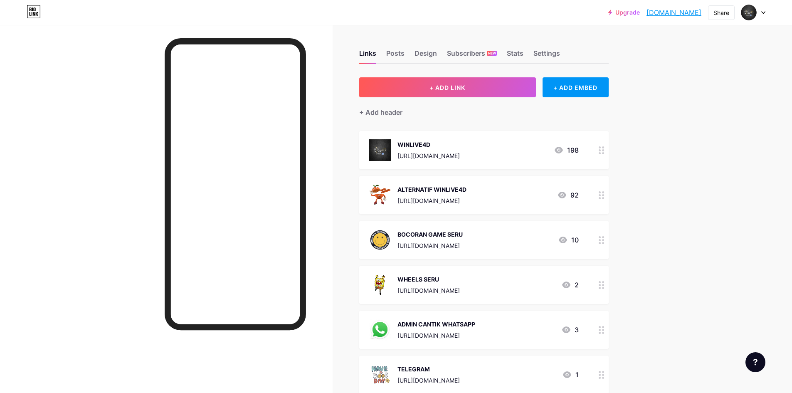
scroll to position [83, 0]
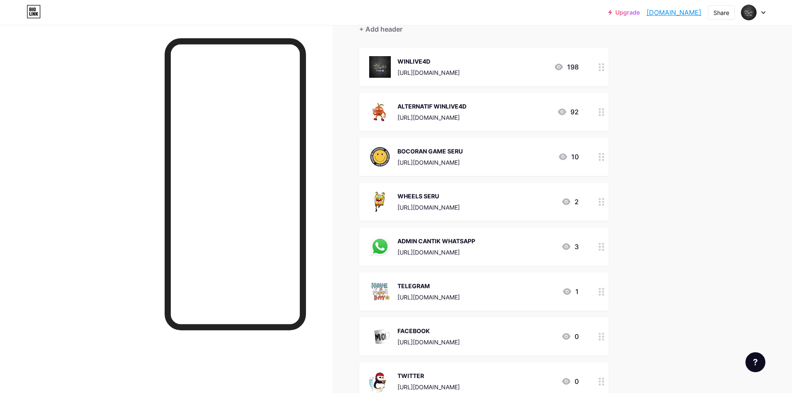
click at [604, 64] on icon at bounding box center [601, 67] width 6 height 8
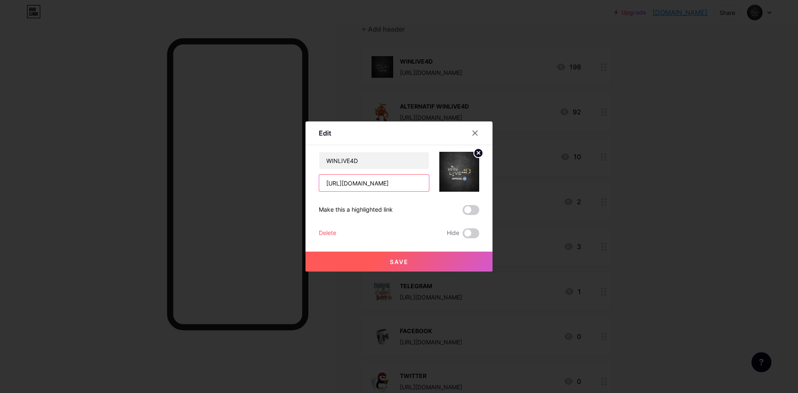
click at [366, 182] on input "[URL][DOMAIN_NAME]" at bounding box center [374, 183] width 110 height 17
paste input "[DOMAIN_NAME]/winlive4d"
type input "[URL][DOMAIN_NAME]"
click at [411, 259] on button "Save" at bounding box center [398, 261] width 187 height 20
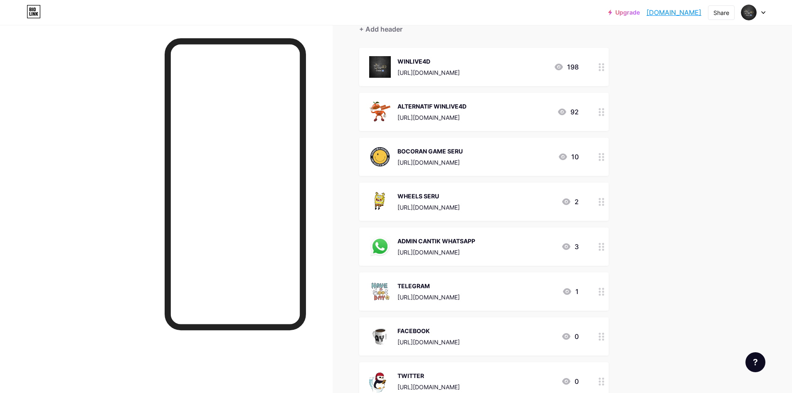
click at [604, 108] on icon at bounding box center [601, 112] width 6 height 8
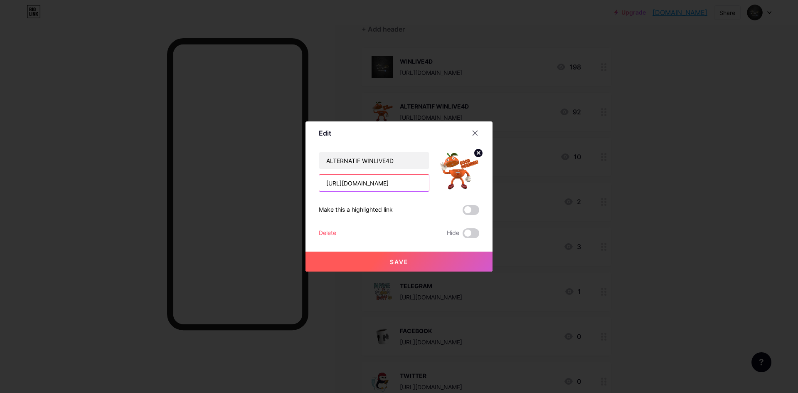
click at [384, 182] on input "[URL][DOMAIN_NAME]" at bounding box center [374, 183] width 110 height 17
paste input "[DOMAIN_NAME]/alternatif"
type input "[URL][DOMAIN_NAME]"
click at [394, 266] on button "Save" at bounding box center [398, 261] width 187 height 20
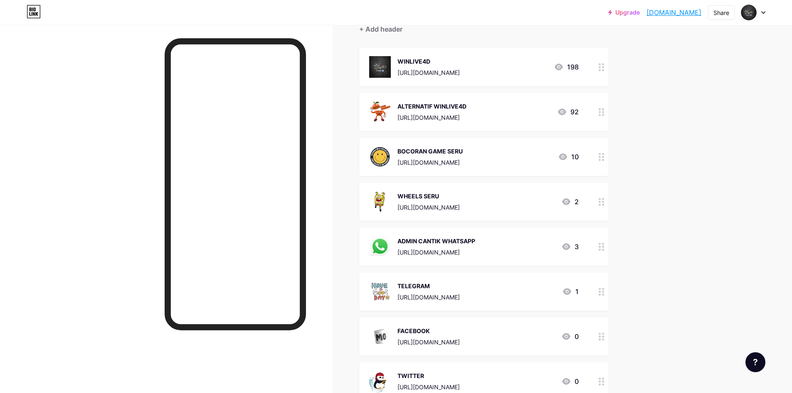
click at [604, 157] on circle at bounding box center [603, 157] width 2 height 2
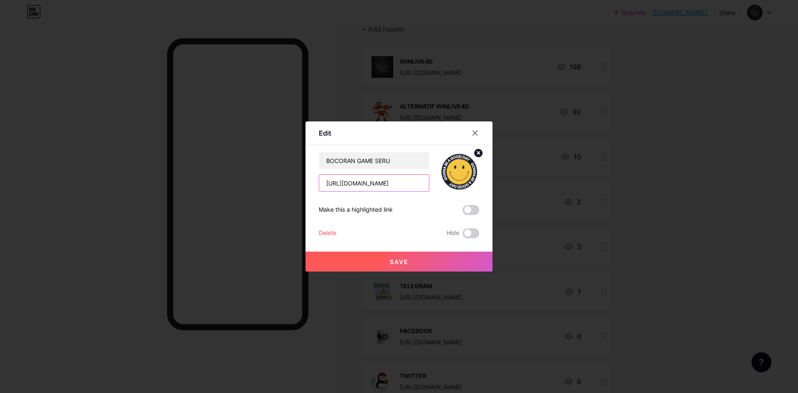
click at [364, 190] on input "[URL][DOMAIN_NAME]" at bounding box center [374, 183] width 110 height 17
paste input ".vip/rtp"
type input "[URL][DOMAIN_NAME]"
click at [425, 263] on button "Save" at bounding box center [398, 261] width 187 height 20
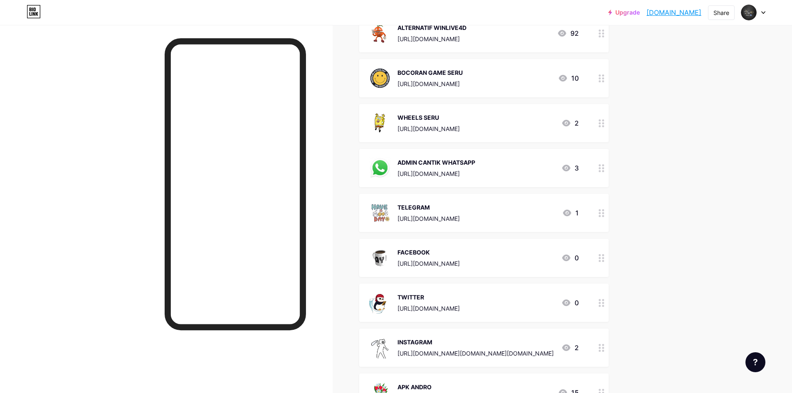
scroll to position [166, 0]
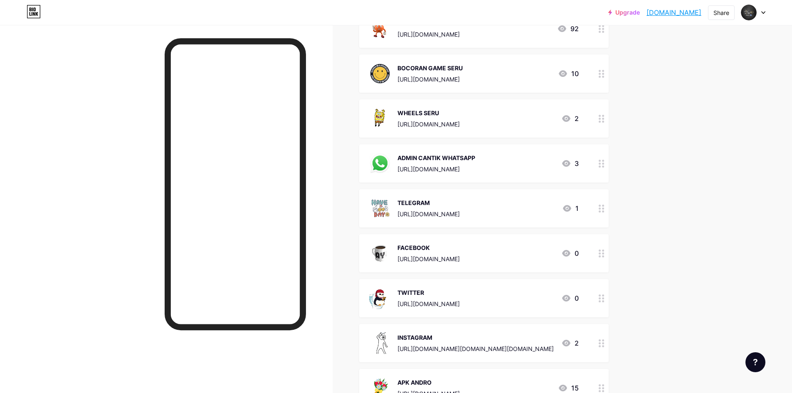
click at [601, 117] on icon at bounding box center [601, 119] width 6 height 8
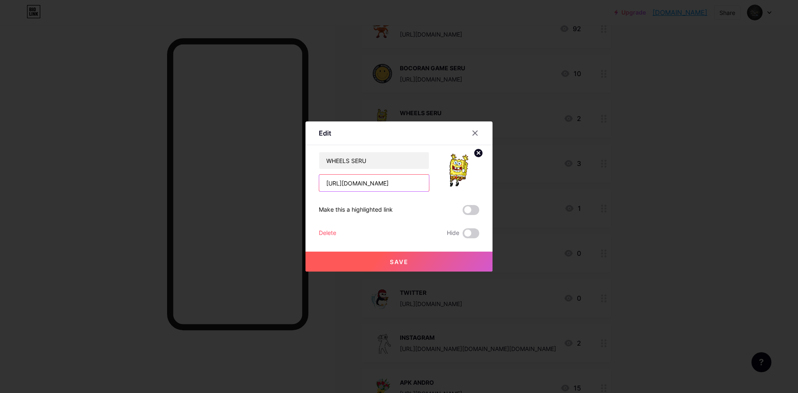
click at [368, 182] on input "[URL][DOMAIN_NAME]" at bounding box center [374, 183] width 110 height 17
paste input "[DOMAIN_NAME]/spinwheel"
type input "[URL][DOMAIN_NAME]"
click at [403, 252] on button "Save" at bounding box center [398, 261] width 187 height 20
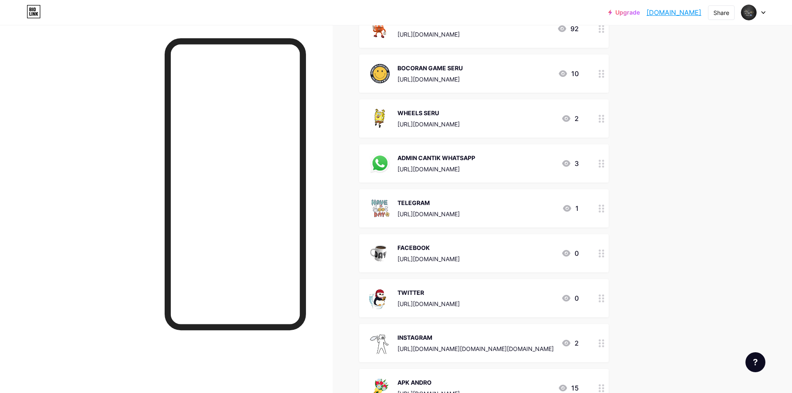
click at [601, 162] on circle at bounding box center [599, 163] width 2 height 2
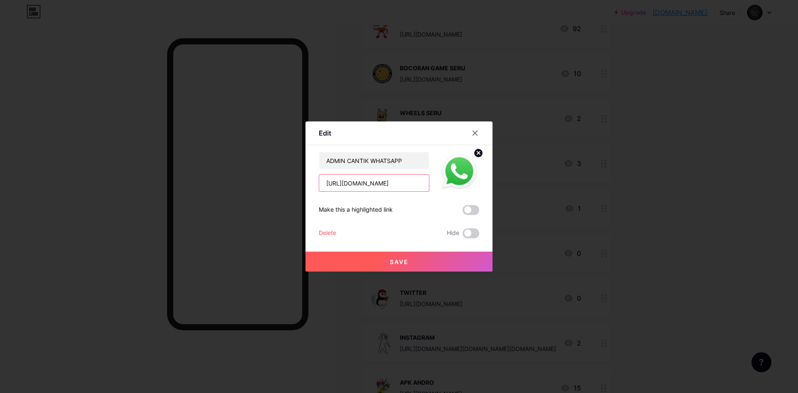
click at [381, 182] on input "[URL][DOMAIN_NAME]" at bounding box center [374, 183] width 110 height 17
paste input "[DOMAIN_NAME]/whatsapp"
type input "[URL][DOMAIN_NAME]"
click at [450, 258] on button "Save" at bounding box center [398, 261] width 187 height 20
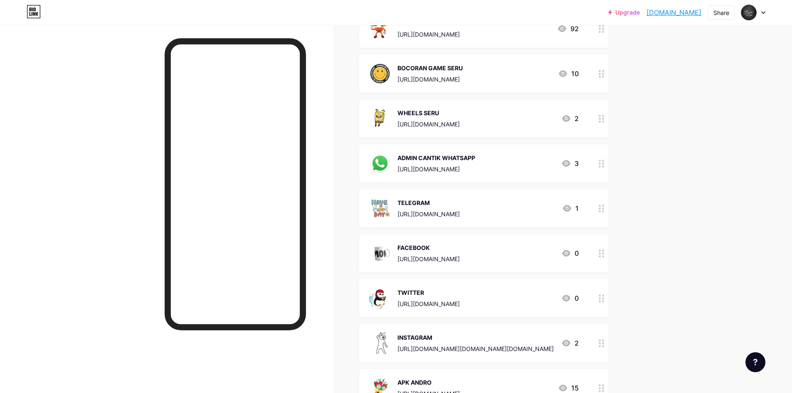
click at [604, 250] on circle at bounding box center [603, 250] width 2 height 2
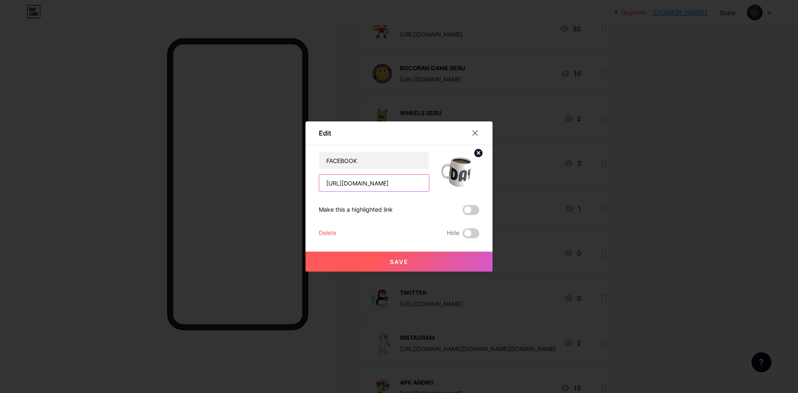
click at [394, 184] on input "[URL][DOMAIN_NAME]" at bounding box center [374, 183] width 110 height 17
paste input "[DOMAIN_NAME]/facebook"
type input "[URL][DOMAIN_NAME]"
click at [428, 264] on button "Save" at bounding box center [398, 261] width 187 height 20
